Goal: Task Accomplishment & Management: Manage account settings

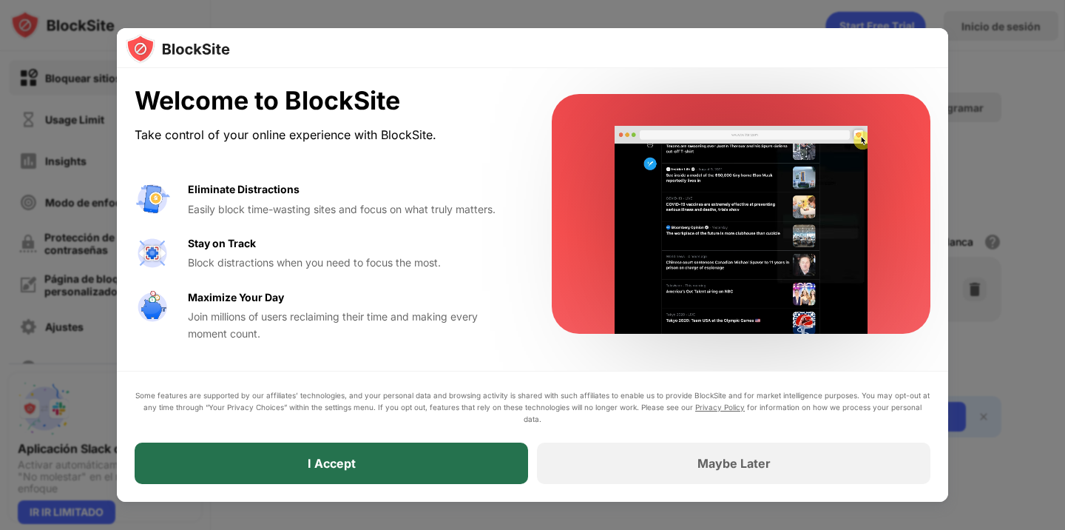
click at [436, 461] on div "I Accept" at bounding box center [332, 462] width 394 height 41
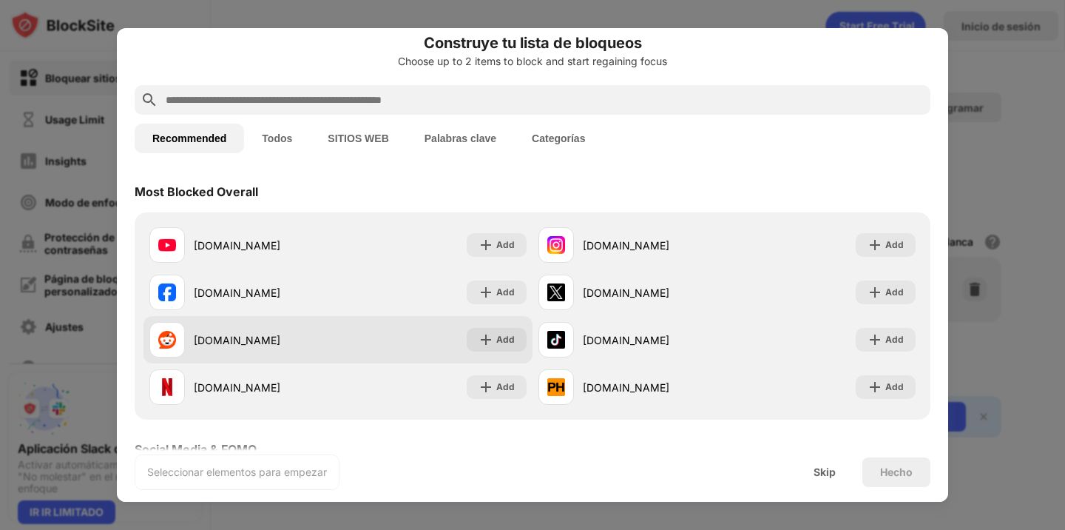
scroll to position [13, 0]
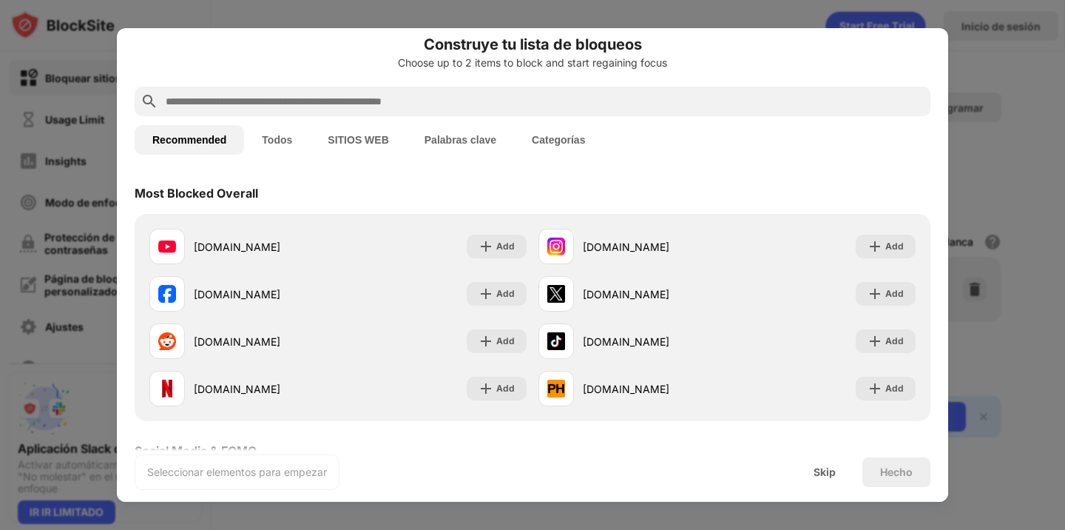
click at [279, 136] on button "Todos" at bounding box center [277, 140] width 66 height 30
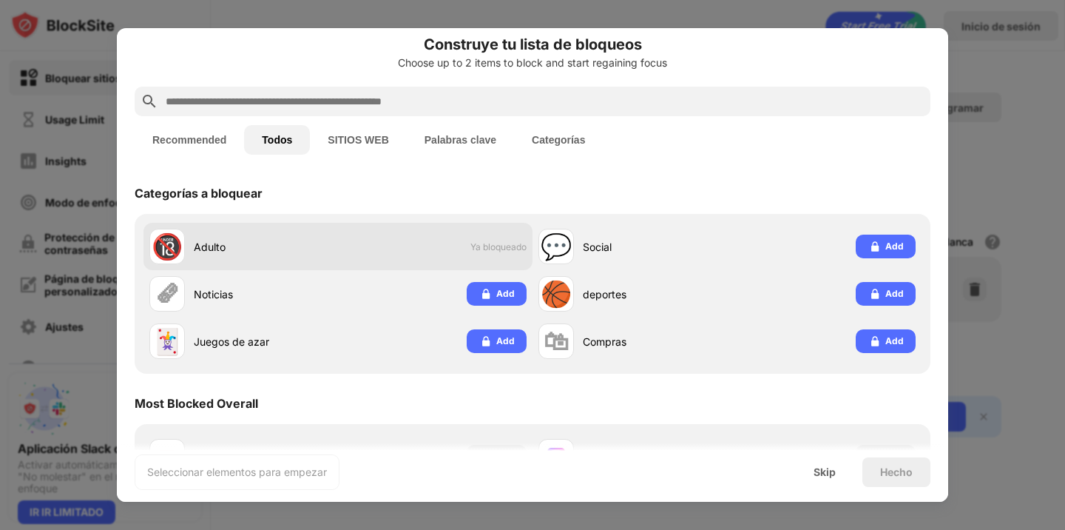
click at [490, 252] on span "Ya bloqueado" at bounding box center [498, 246] width 56 height 11
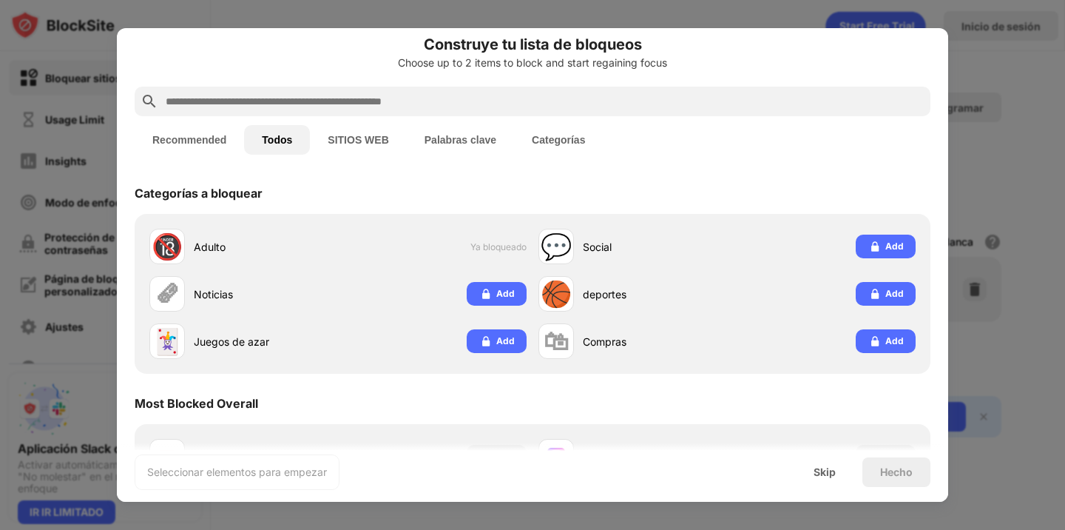
click at [192, 138] on button "Recommended" at bounding box center [189, 140] width 109 height 30
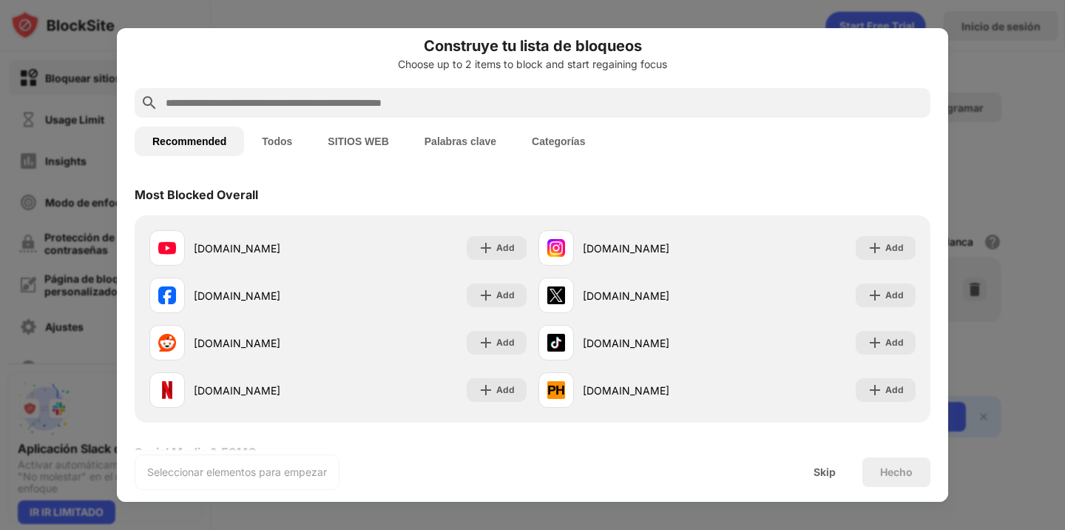
scroll to position [22, 0]
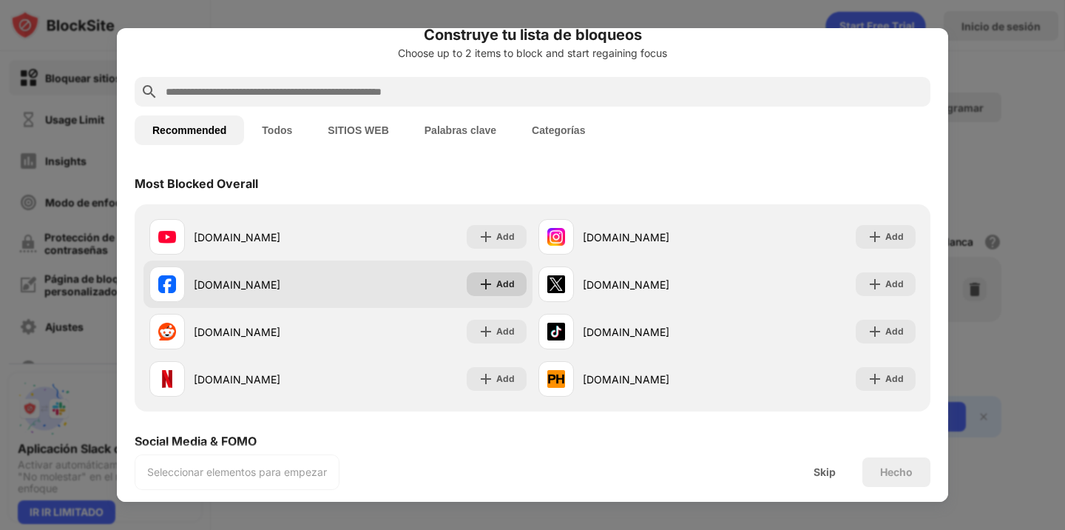
click at [495, 279] on div "Add" at bounding box center [497, 284] width 60 height 24
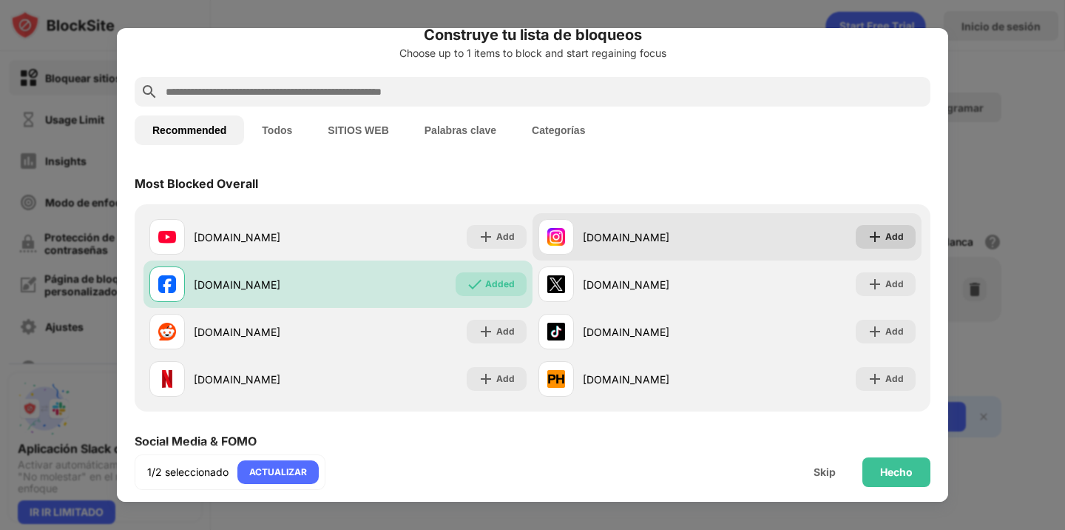
click at [880, 240] on img at bounding box center [875, 236] width 15 height 15
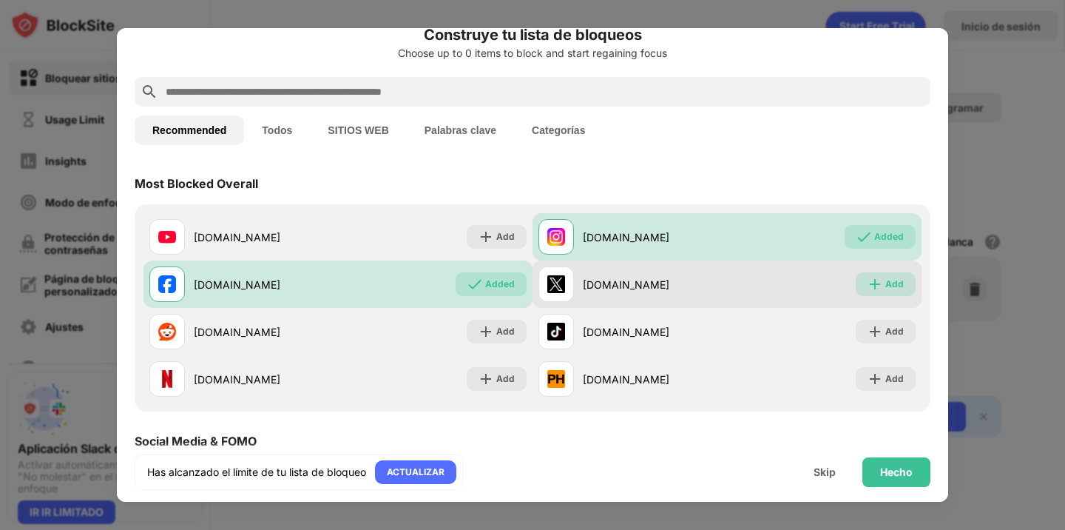
click at [876, 285] on img at bounding box center [875, 284] width 15 height 15
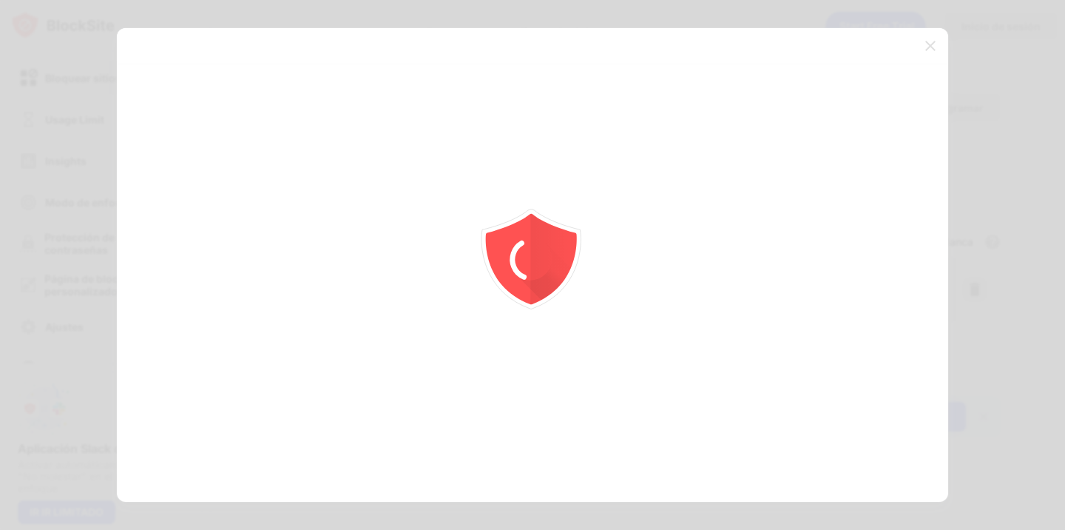
click at [521, 253] on icon "animation" at bounding box center [520, 261] width 27 height 36
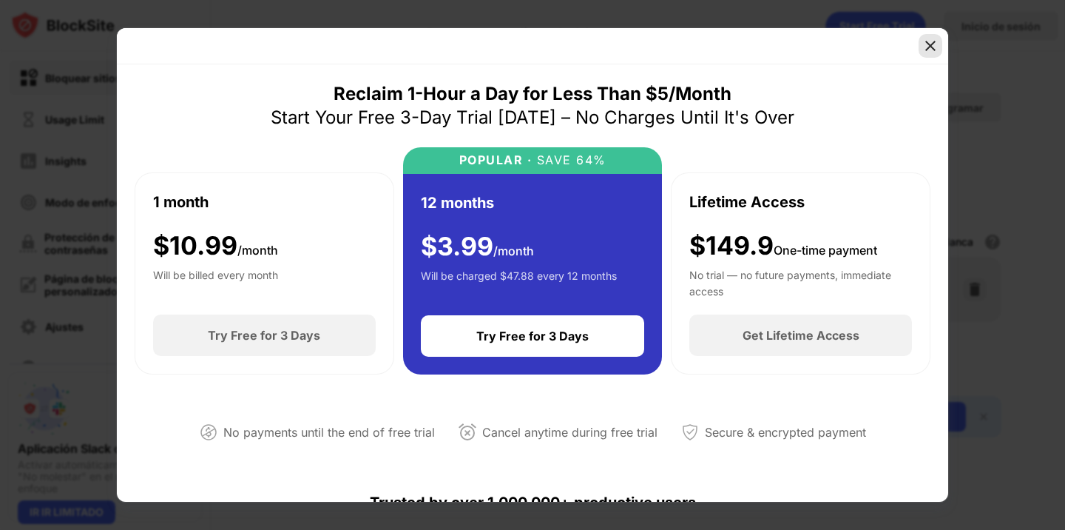
click at [934, 46] on img at bounding box center [930, 45] width 15 height 15
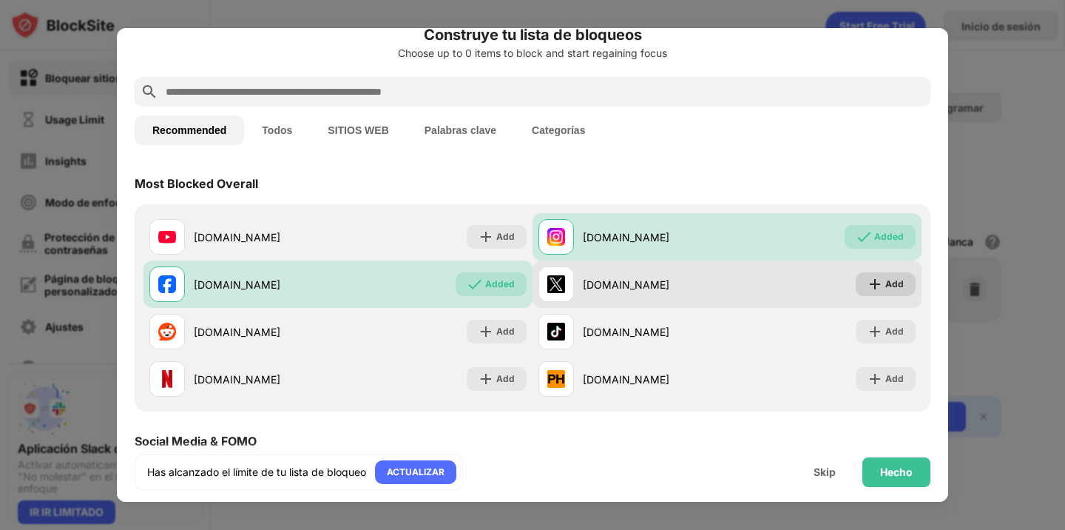
click at [875, 284] on img at bounding box center [875, 284] width 15 height 15
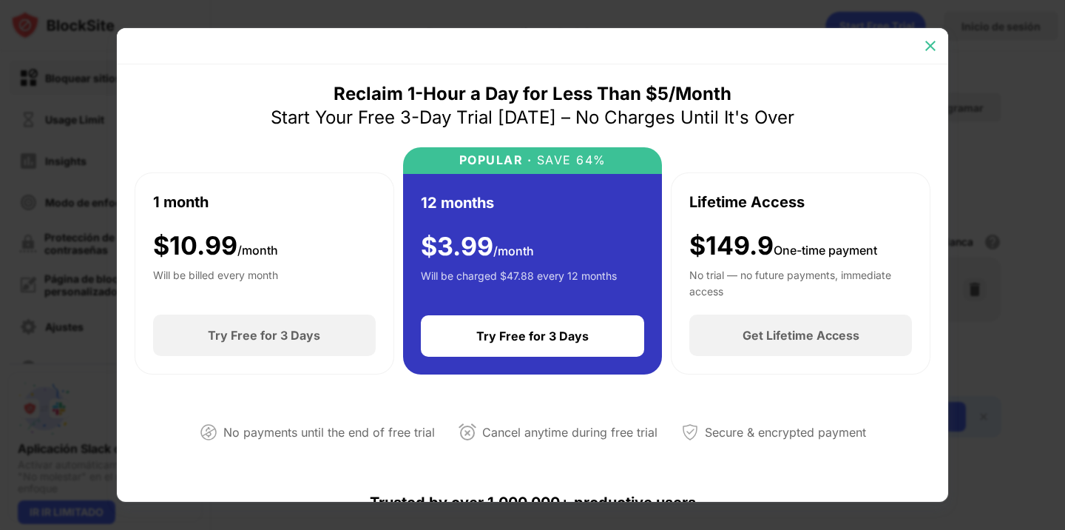
click at [929, 54] on div at bounding box center [931, 46] width 24 height 24
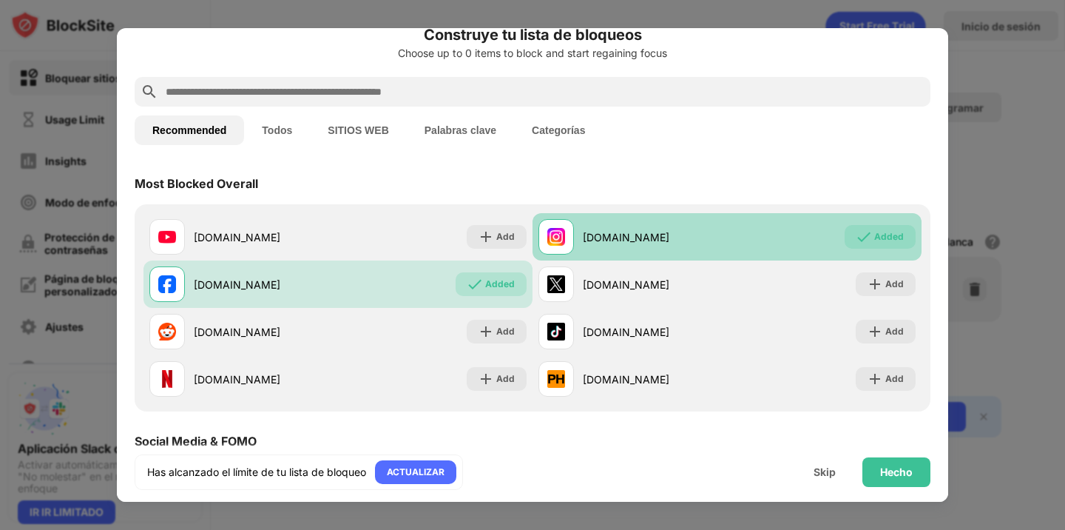
click at [882, 237] on div "Added" at bounding box center [889, 236] width 30 height 15
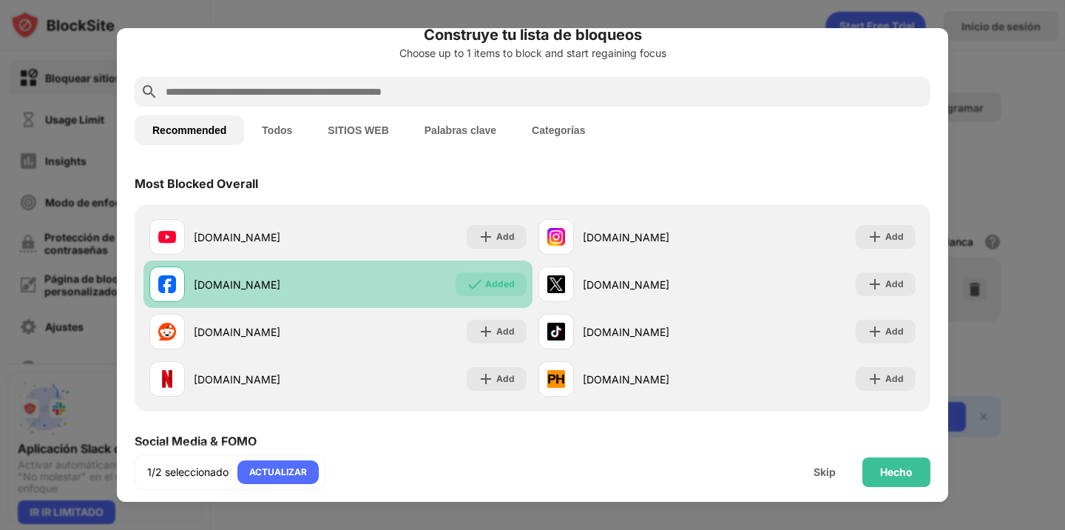
click at [496, 276] on div "Added" at bounding box center [491, 284] width 71 height 24
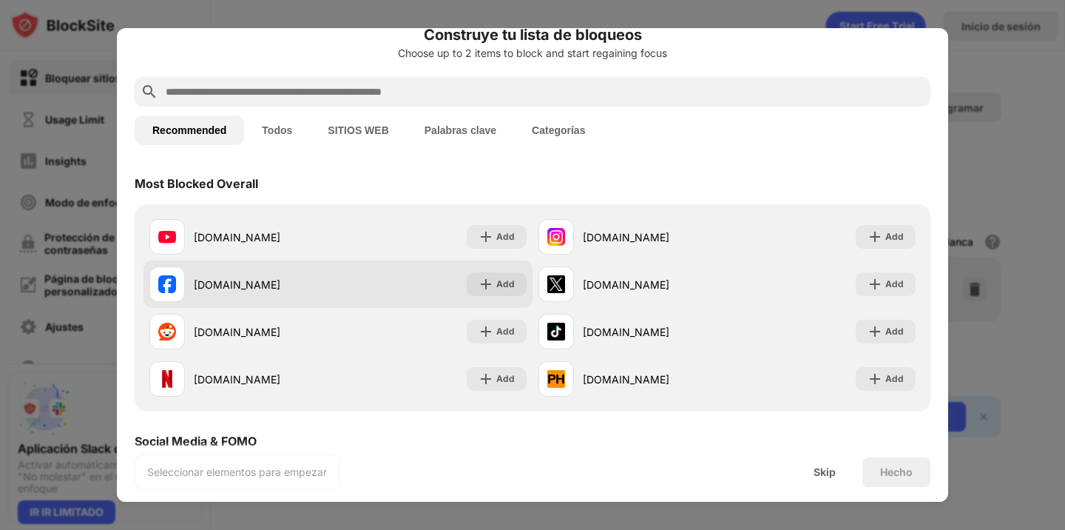
click at [496, 276] on div "Add" at bounding box center [497, 284] width 60 height 24
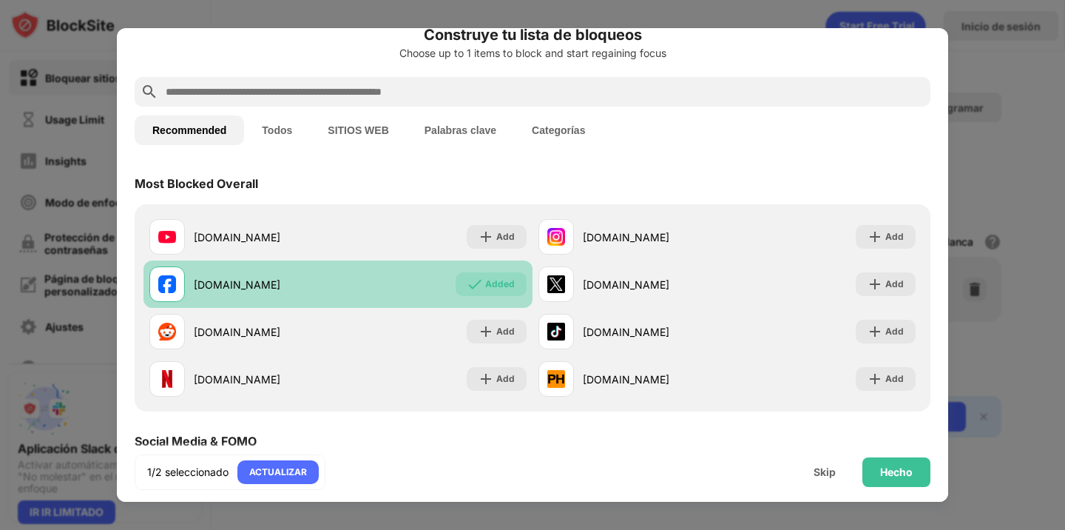
click at [496, 276] on div "Added" at bounding box center [491, 284] width 71 height 24
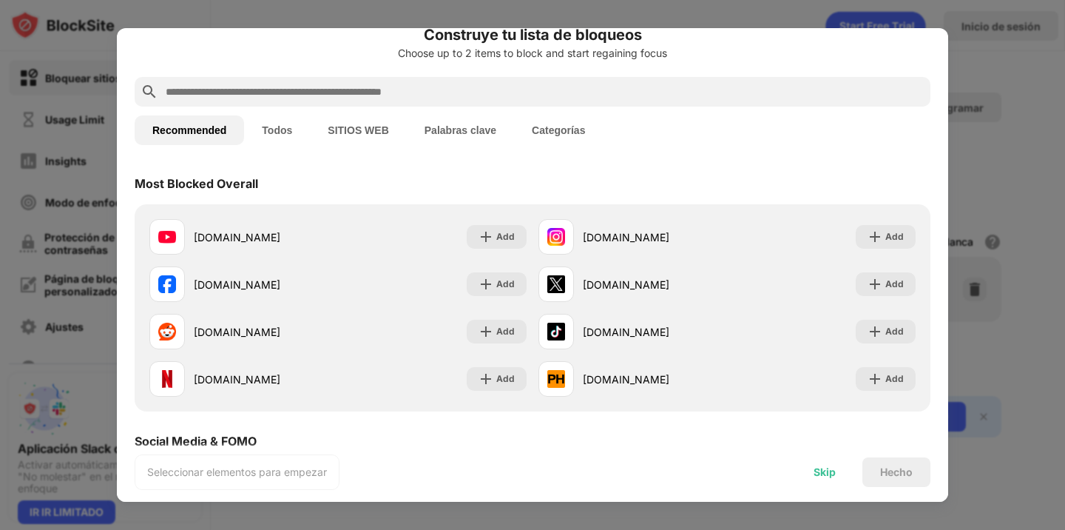
click at [822, 476] on div "Skip" at bounding box center [825, 472] width 22 height 12
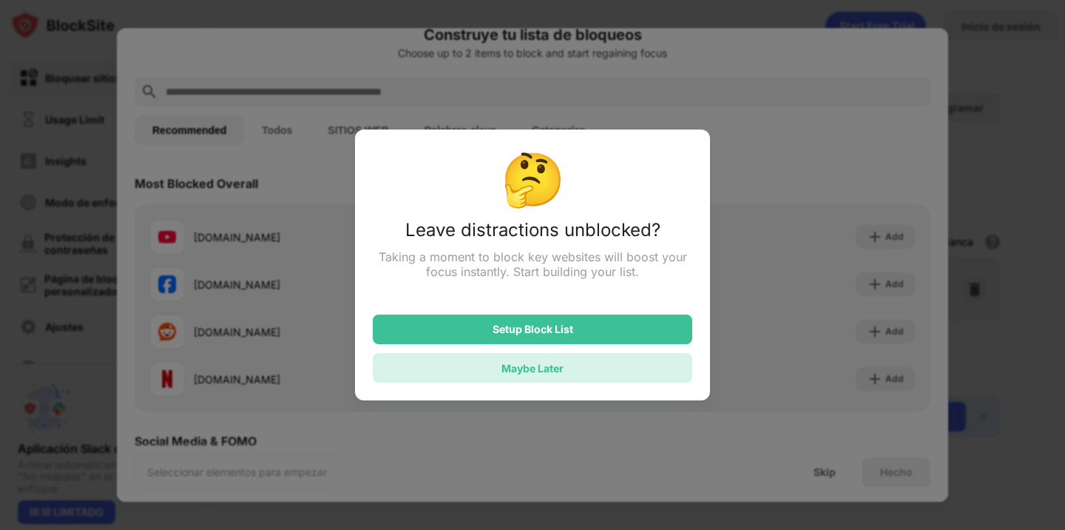
click at [607, 368] on div "Maybe Later" at bounding box center [533, 368] width 320 height 30
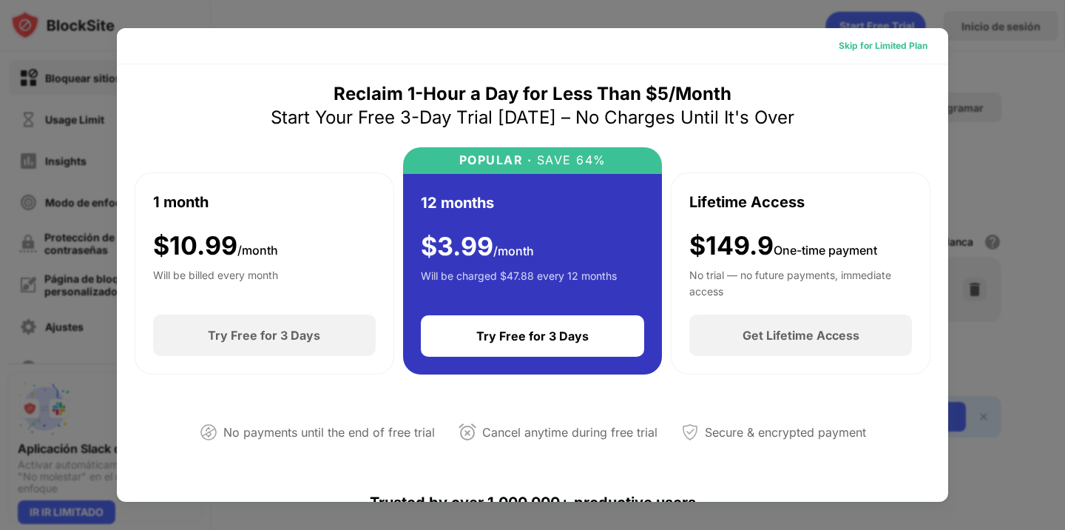
click at [912, 46] on div "Skip for Limited Plan" at bounding box center [883, 45] width 89 height 15
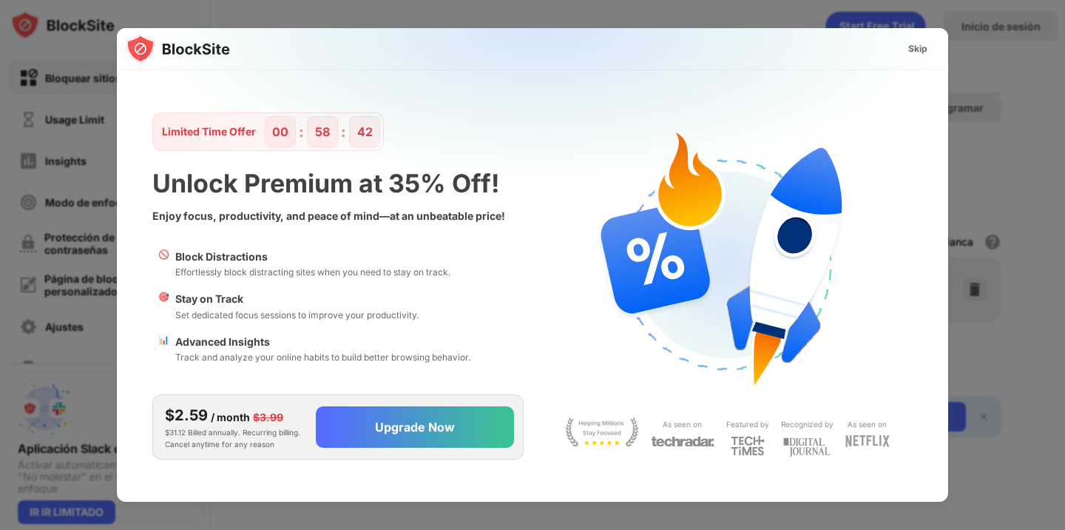
click at [923, 48] on div "Skip" at bounding box center [917, 48] width 19 height 15
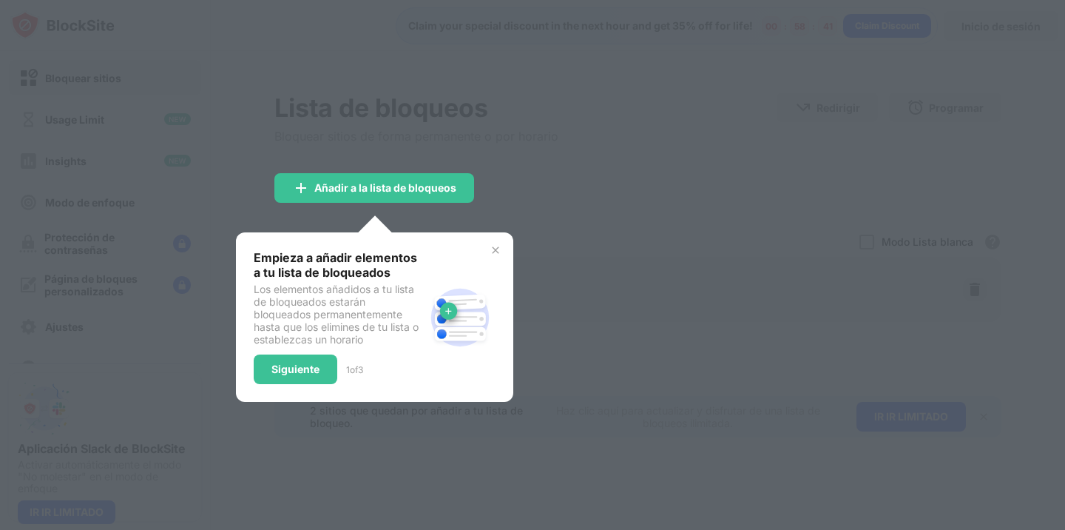
click at [927, 53] on div at bounding box center [532, 265] width 1065 height 530
click at [285, 374] on div "Siguiente" at bounding box center [296, 369] width 84 height 30
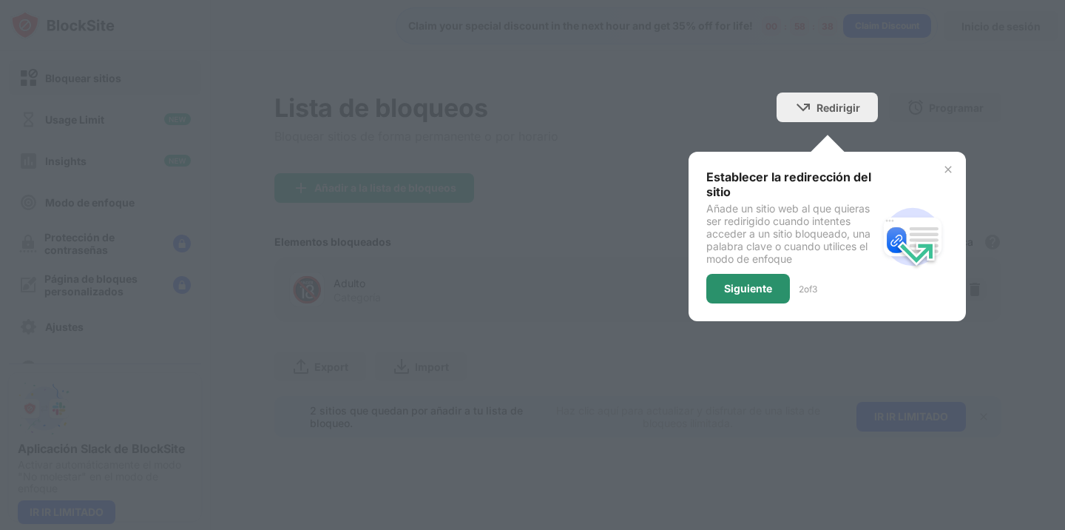
click at [740, 290] on div "Siguiente" at bounding box center [748, 289] width 48 height 12
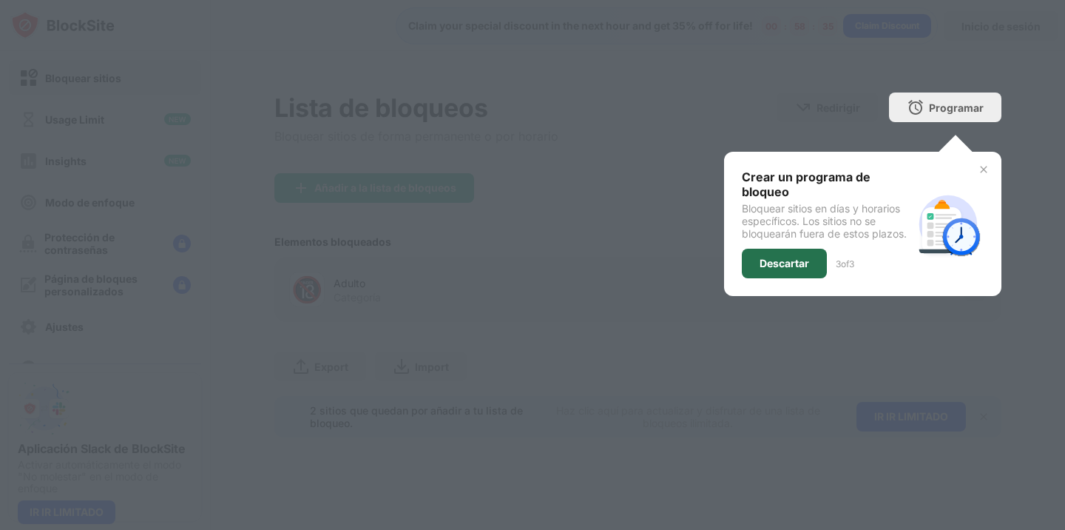
click at [764, 275] on div "Descartar" at bounding box center [784, 264] width 85 height 30
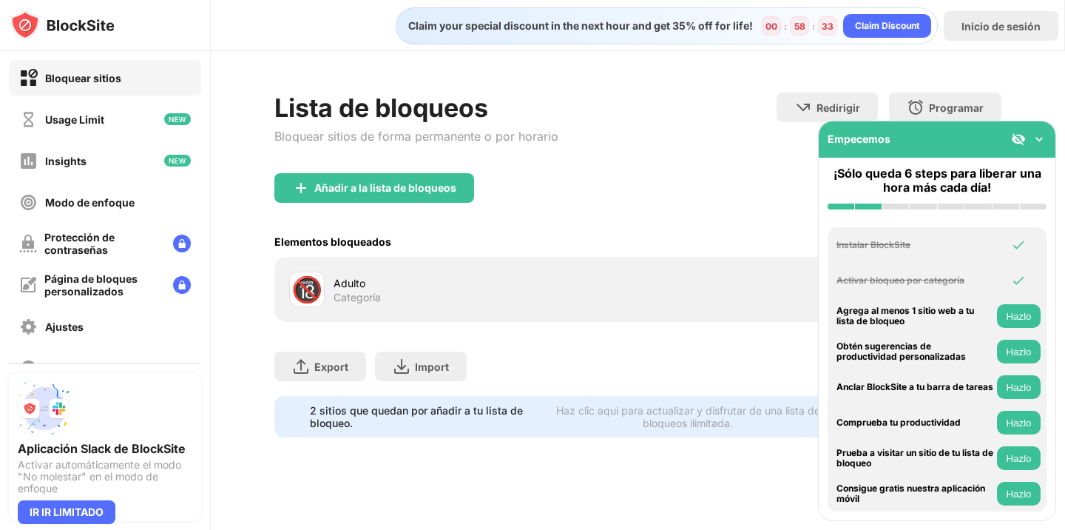
click at [1034, 137] on img at bounding box center [1039, 139] width 15 height 15
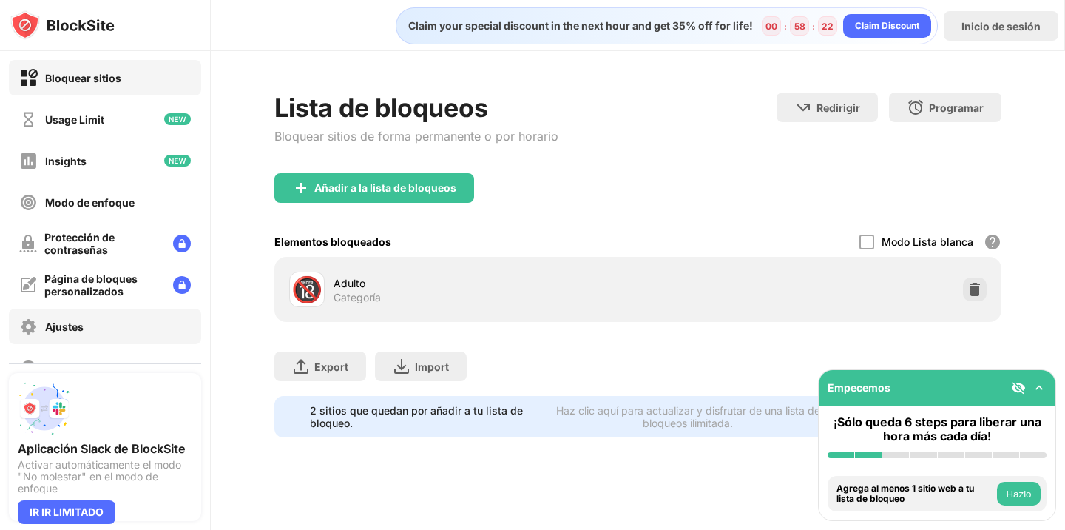
scroll to position [85, 0]
